Goal: Task Accomplishment & Management: Use online tool/utility

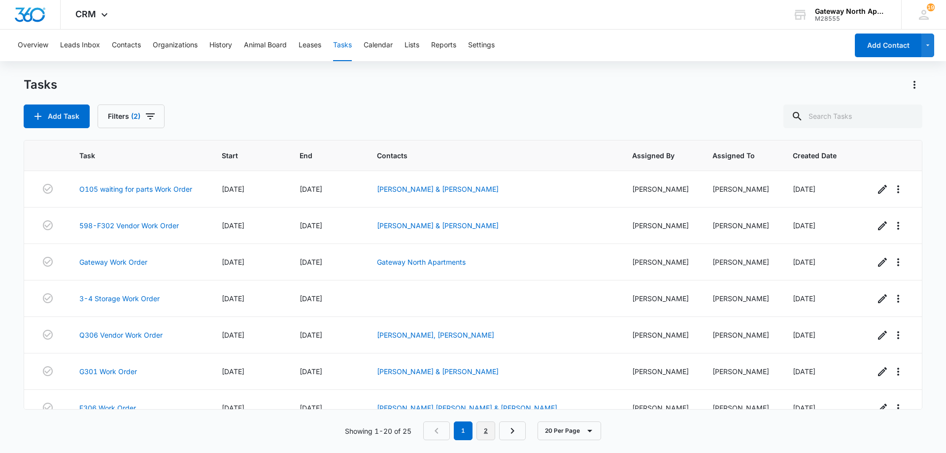
click at [489, 432] on link "2" at bounding box center [485, 430] width 19 height 19
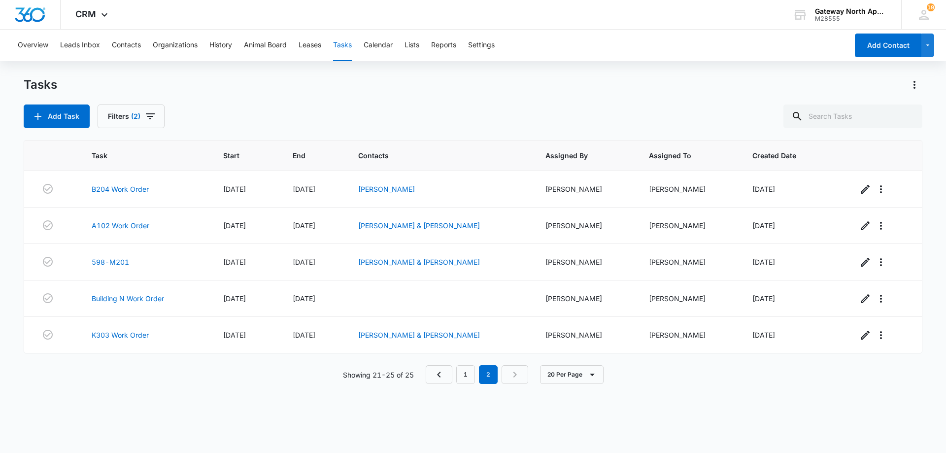
click at [126, 395] on div "Task Start End Contacts Assigned By Assigned To Created Date B204 Work Order 09…" at bounding box center [473, 290] width 898 height 300
click at [462, 374] on link "1" at bounding box center [465, 374] width 19 height 19
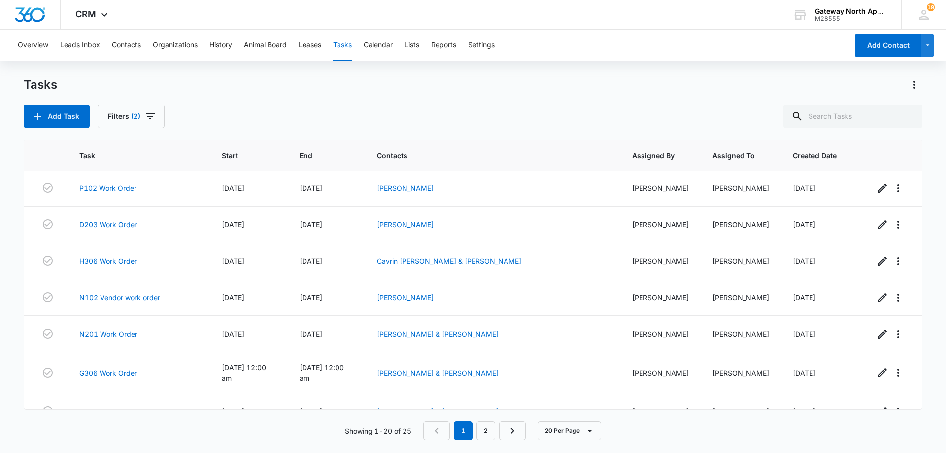
scroll to position [491, 0]
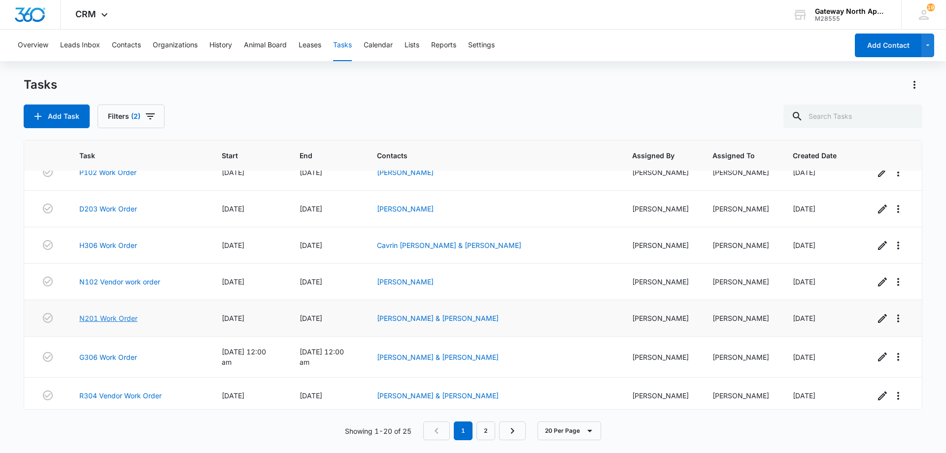
click at [124, 319] on link "N201 Work Order" at bounding box center [108, 318] width 58 height 10
